Goal: Transaction & Acquisition: Book appointment/travel/reservation

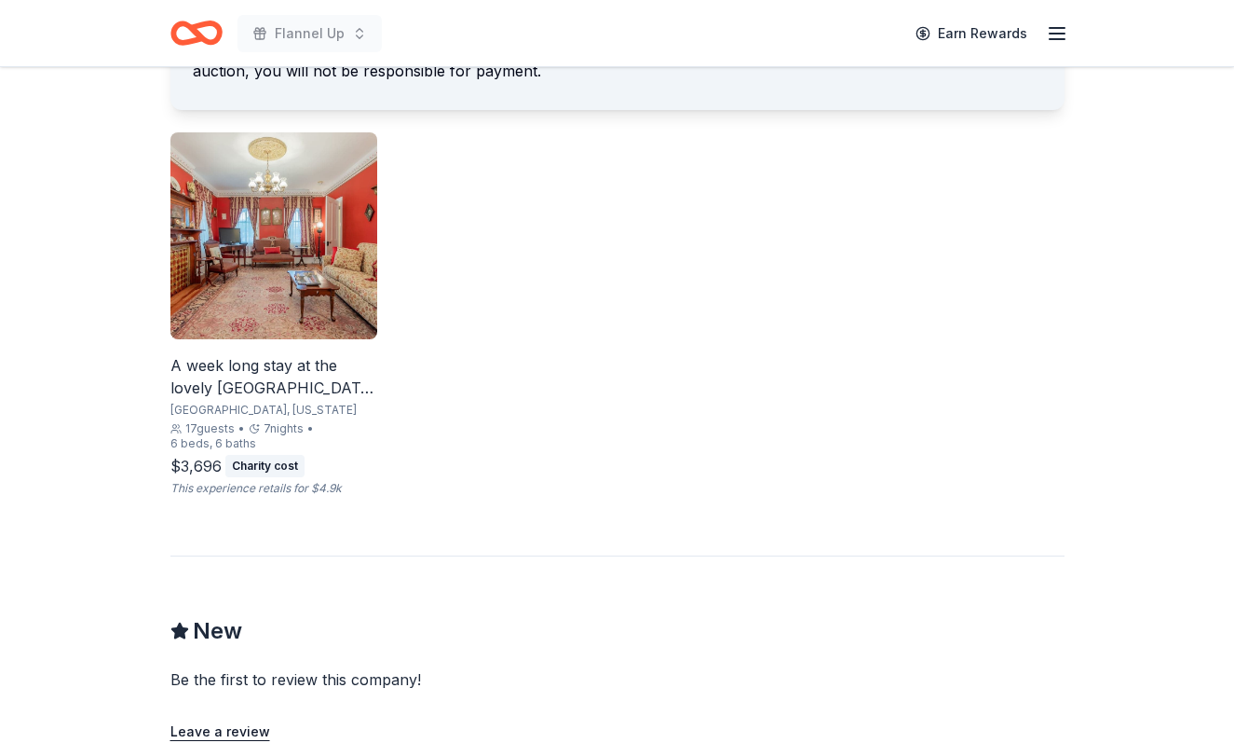
scroll to position [1094, 0]
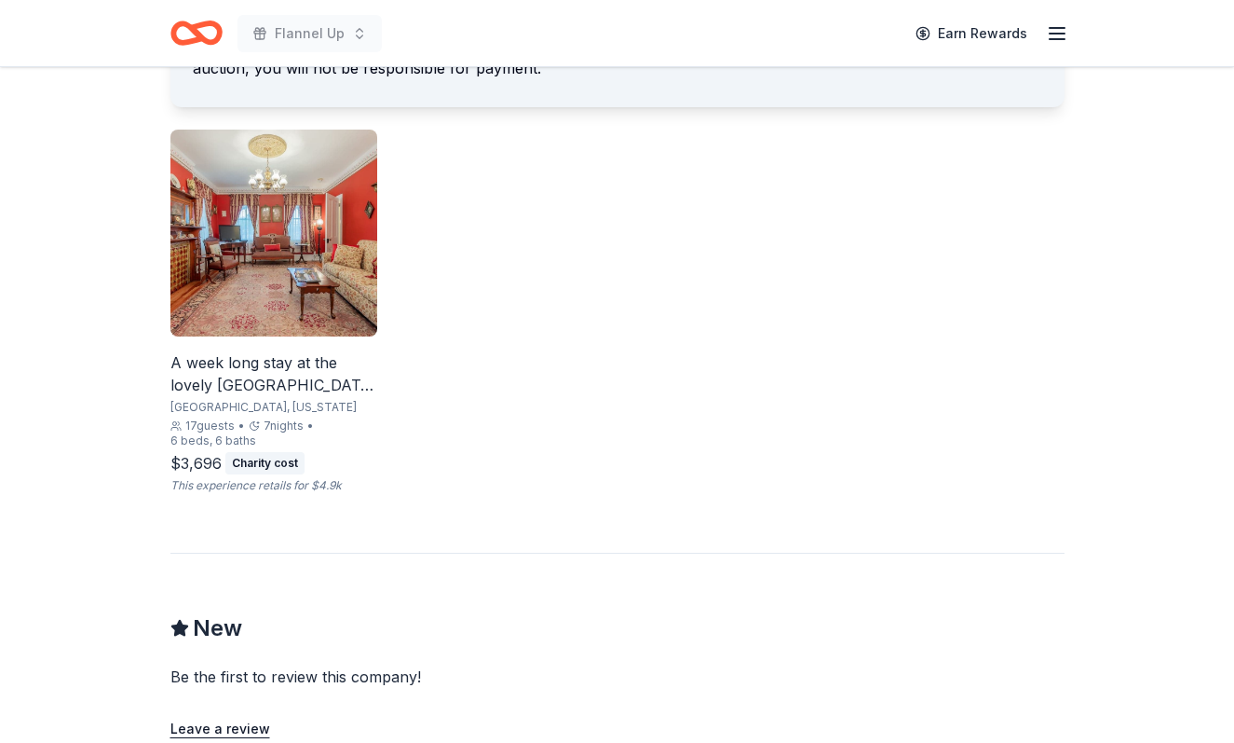
click at [293, 375] on div "A week long stay at the lovely [GEOGRAPHIC_DATA] in [GEOGRAPHIC_DATA], [US_STAT…" at bounding box center [273, 373] width 207 height 45
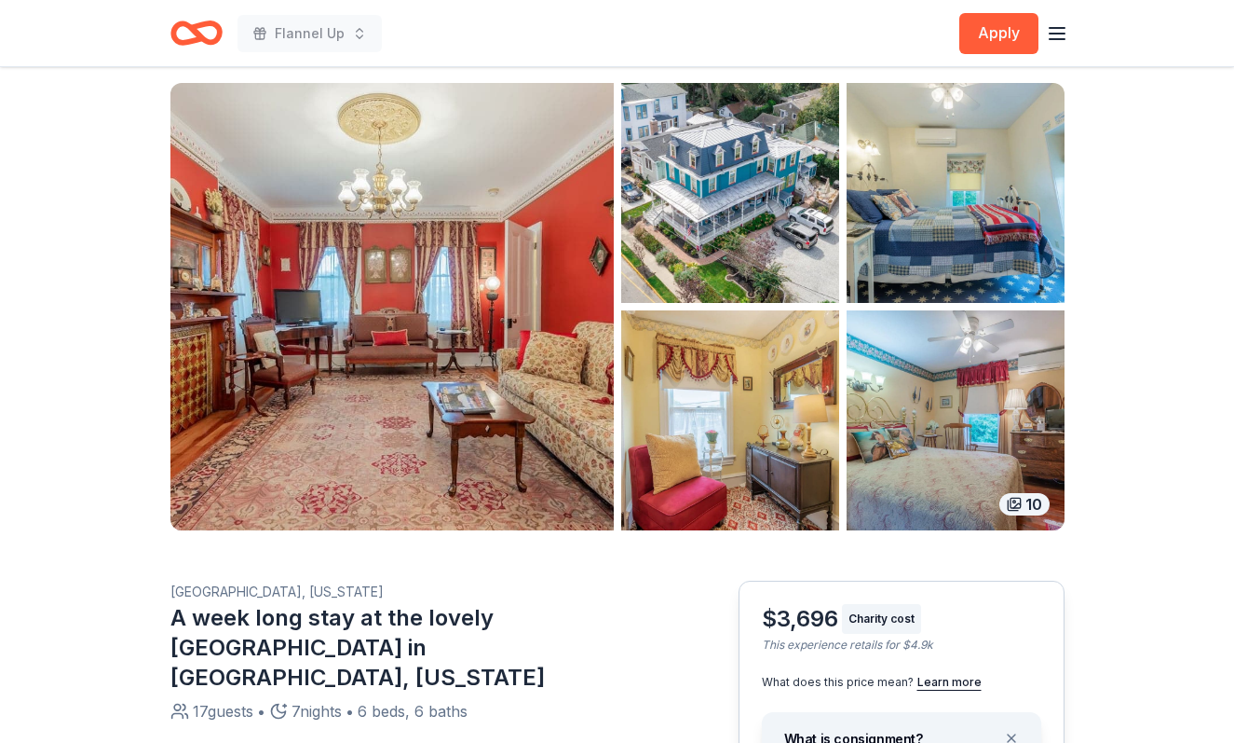
scroll to position [66, 0]
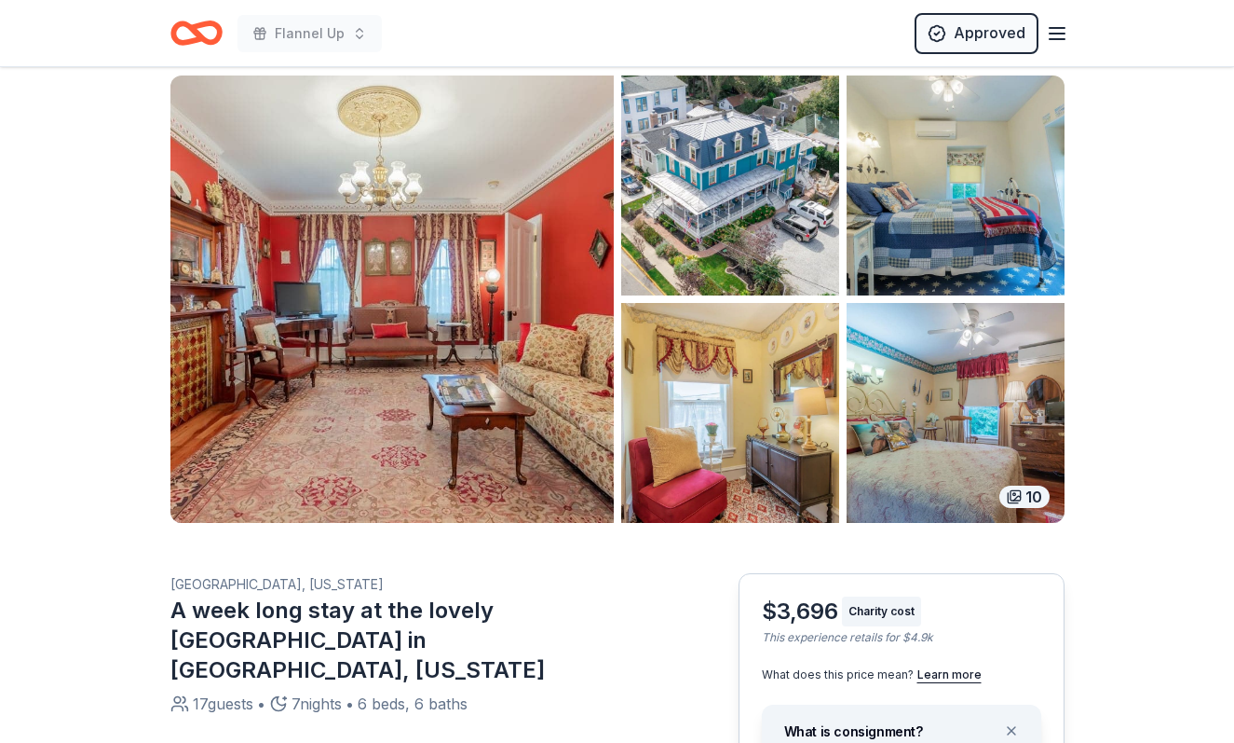
click at [780, 209] on img "button" at bounding box center [730, 185] width 218 height 220
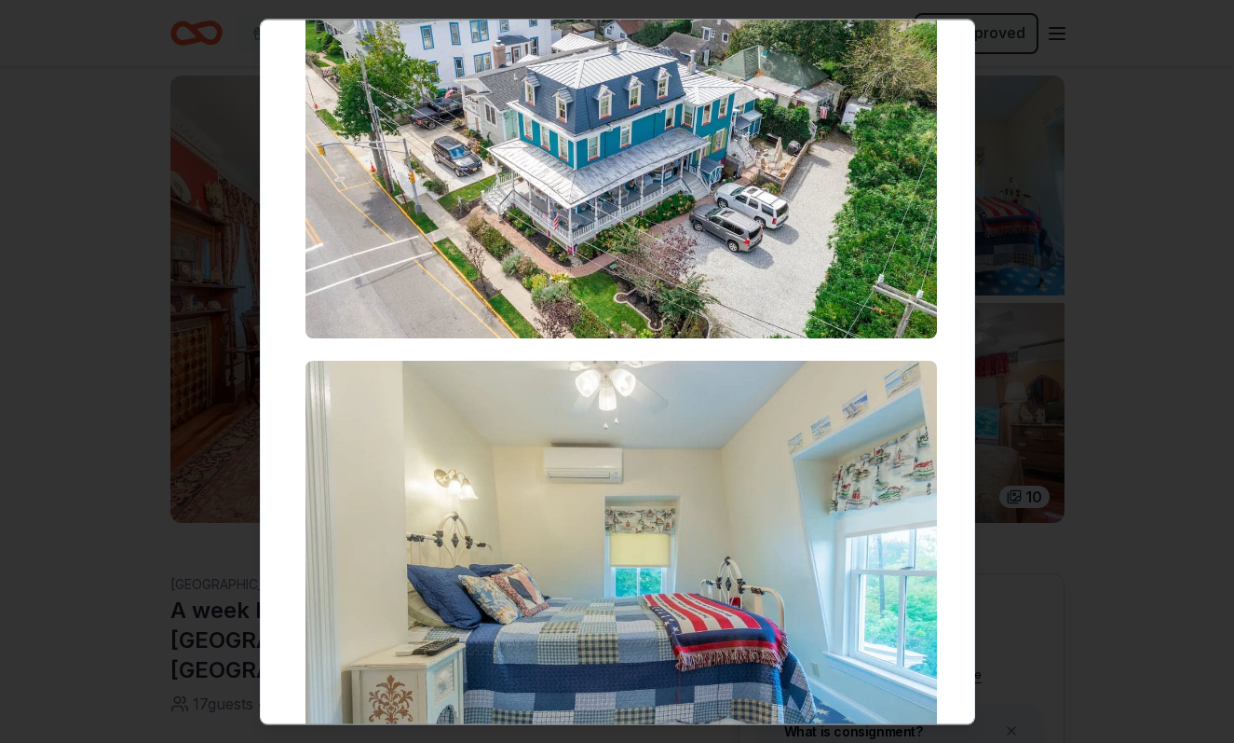
scroll to position [0, 0]
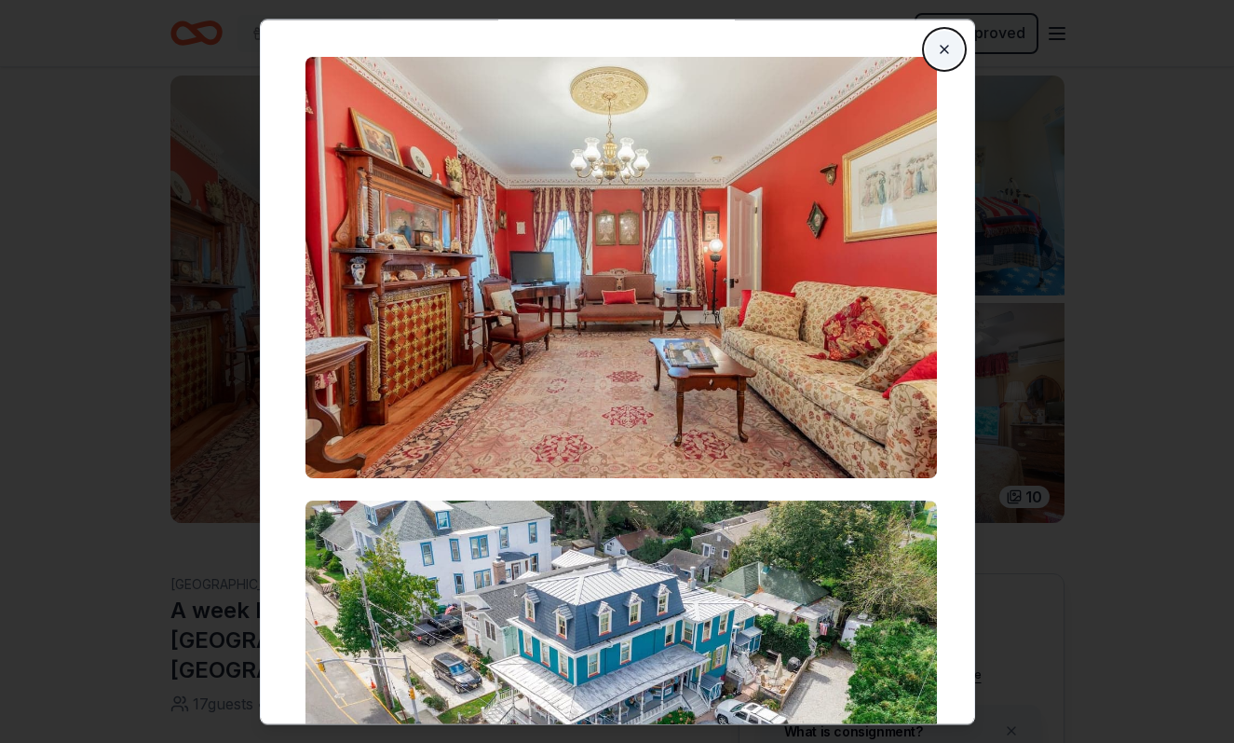
click at [930, 43] on button "Close" at bounding box center [944, 49] width 37 height 37
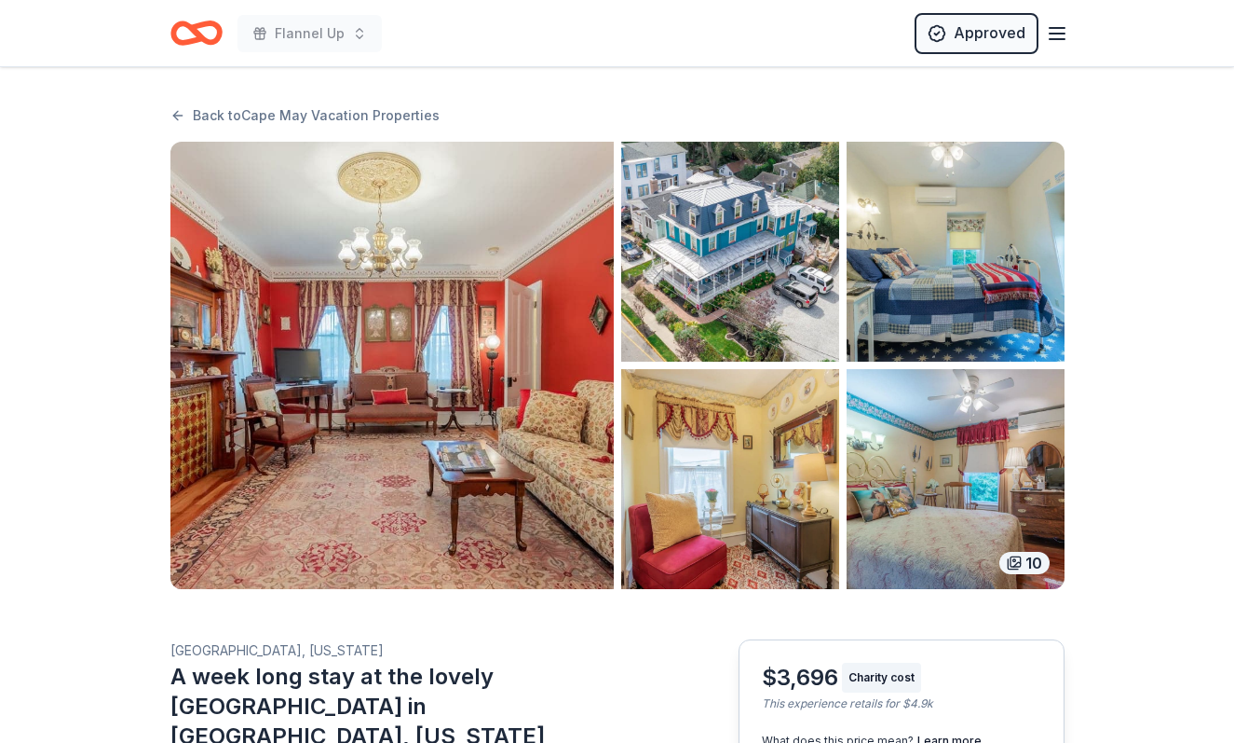
click at [576, 378] on img "button" at bounding box center [391, 365] width 443 height 447
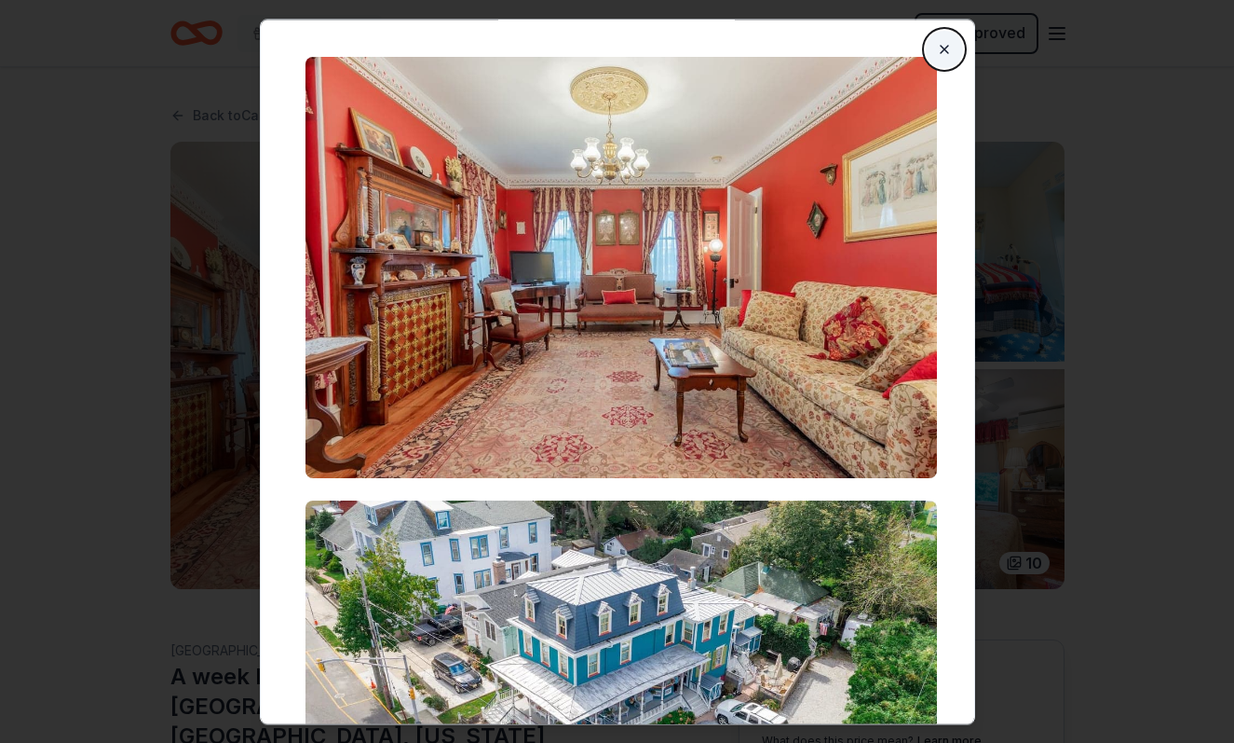
click at [935, 51] on button "Close" at bounding box center [944, 49] width 37 height 37
